Goal: Find specific page/section: Find specific page/section

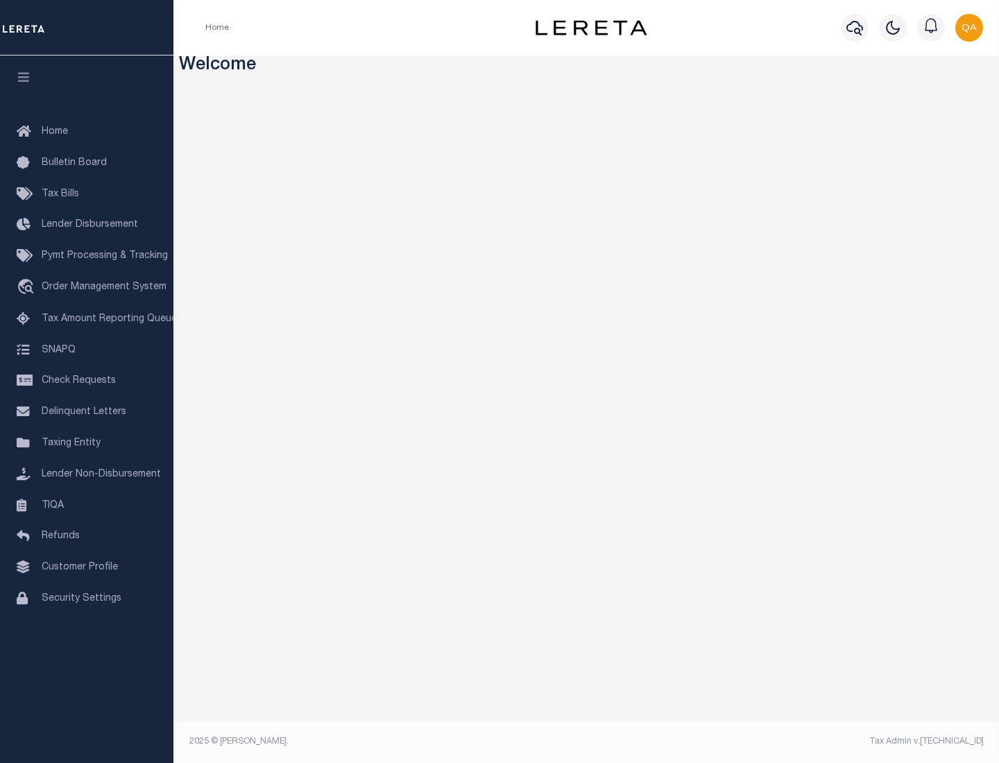
click at [87, 505] on link "TIQA" at bounding box center [86, 505] width 173 height 31
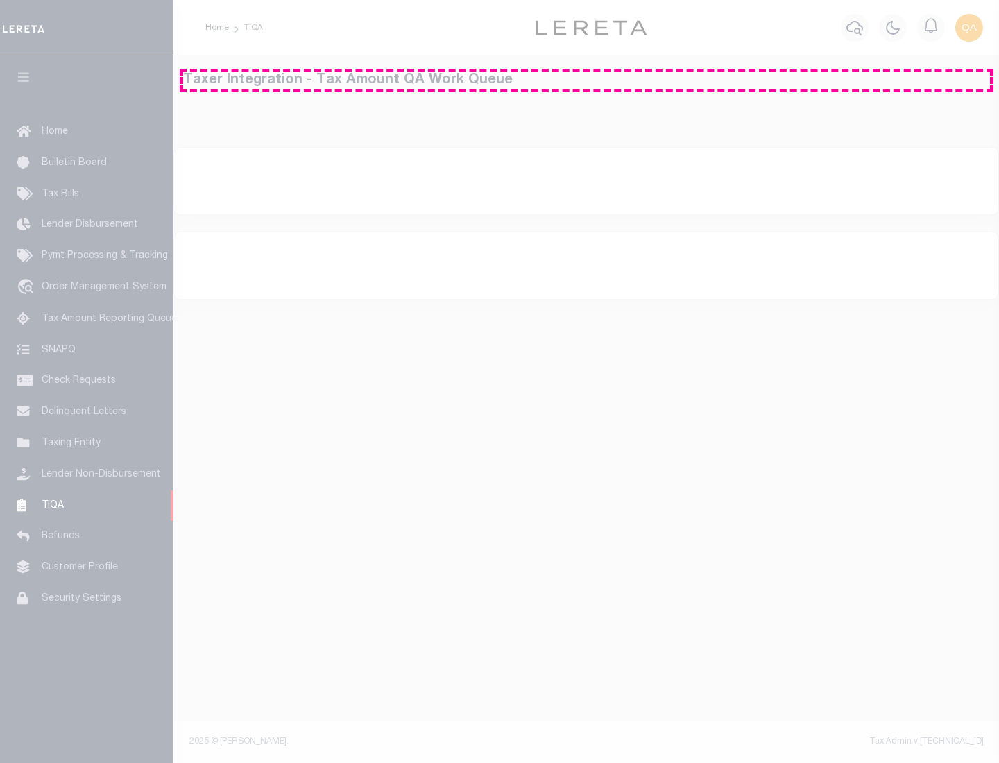
select select "200"
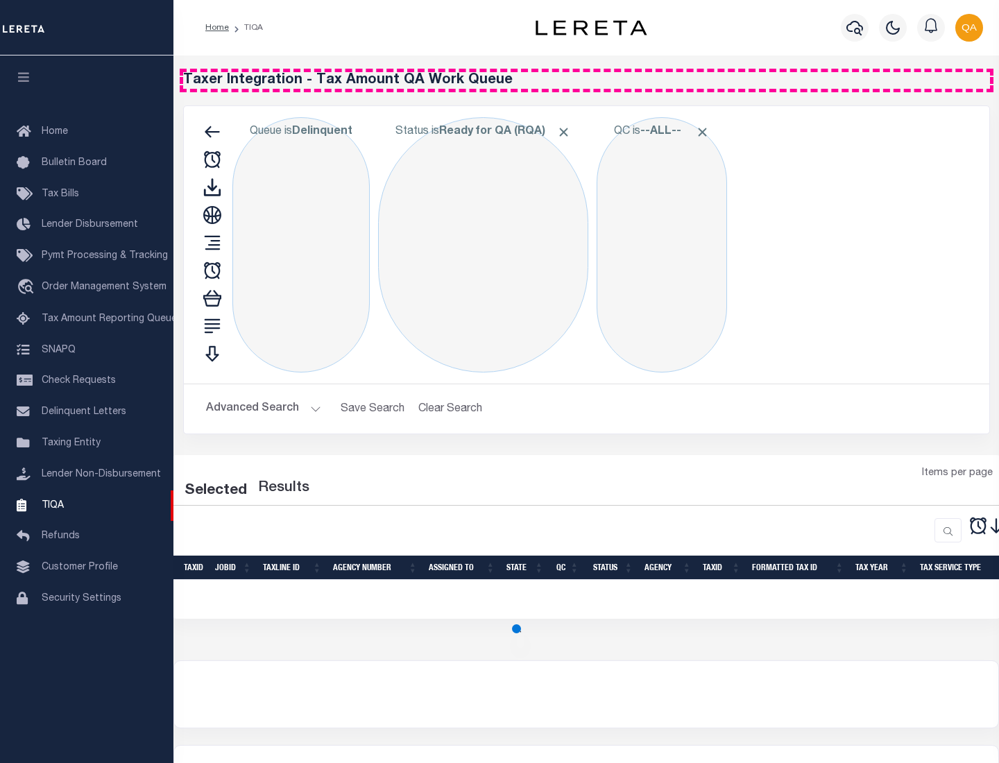
select select "200"
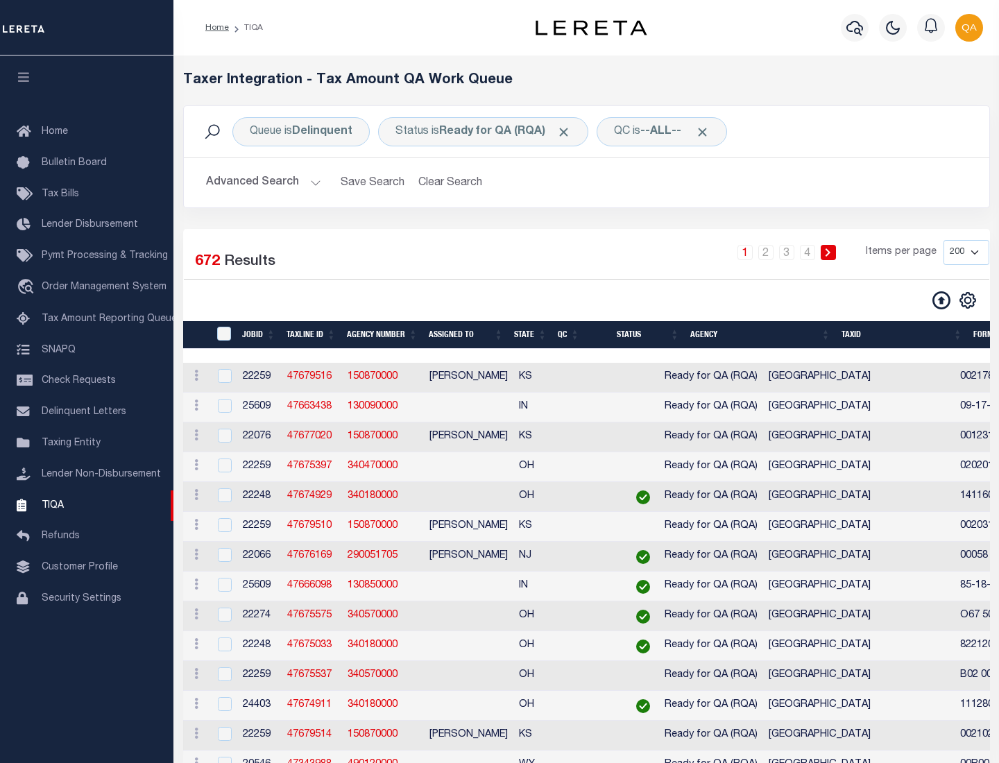
click at [568, 132] on span "Click to Remove" at bounding box center [563, 132] width 15 height 15
